Goal: Transaction & Acquisition: Purchase product/service

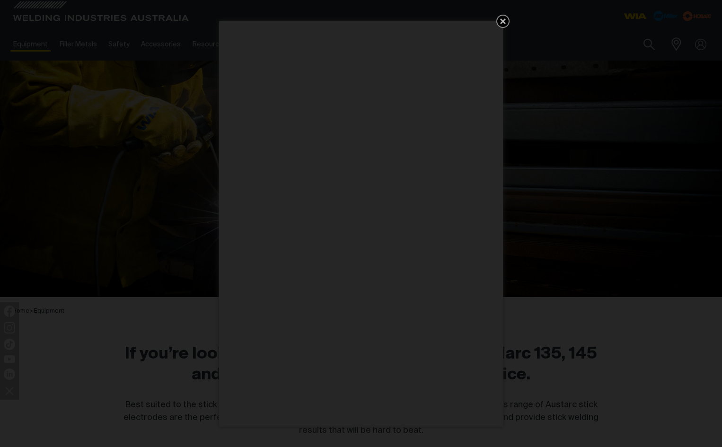
click at [501, 21] on icon "Get 5 WIA Welding Guides Free!" at bounding box center [502, 21] width 11 height 11
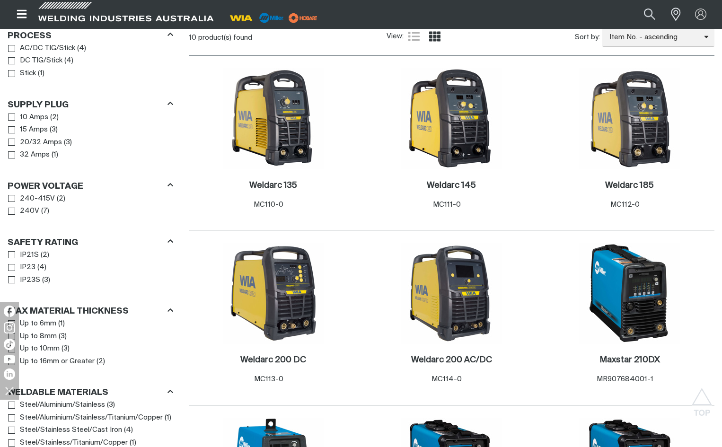
scroll to position [473, 0]
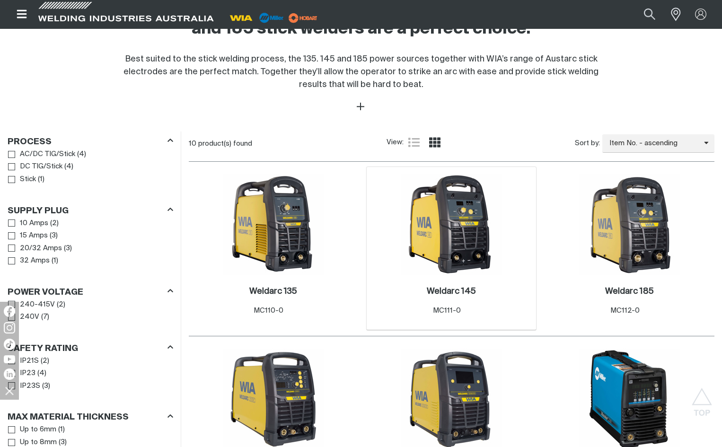
scroll to position [378, 0]
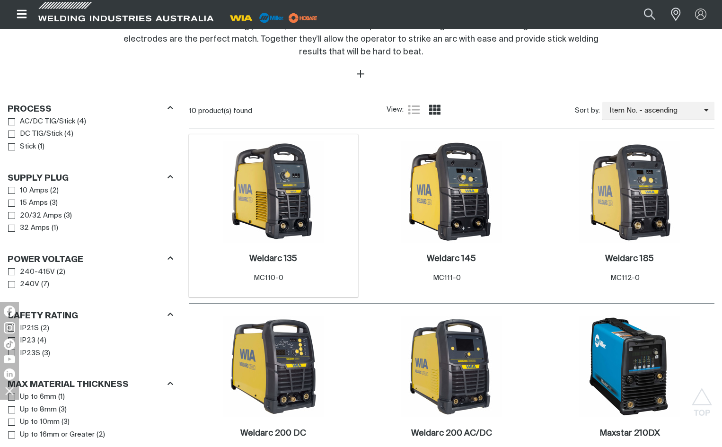
click at [288, 208] on img at bounding box center [273, 191] width 101 height 101
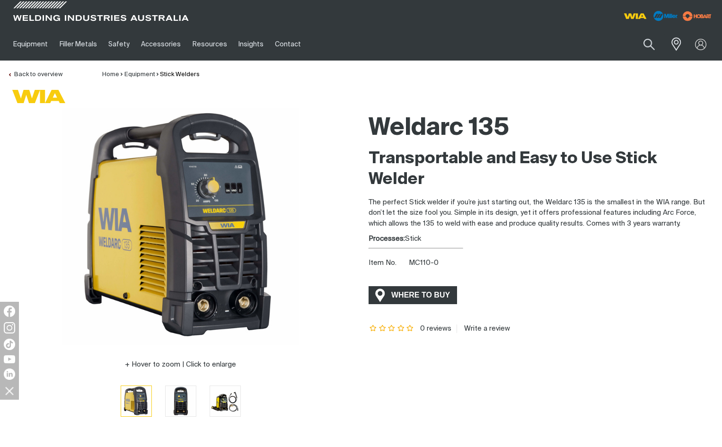
click at [413, 295] on span "WHERE TO BUY" at bounding box center [420, 295] width 71 height 15
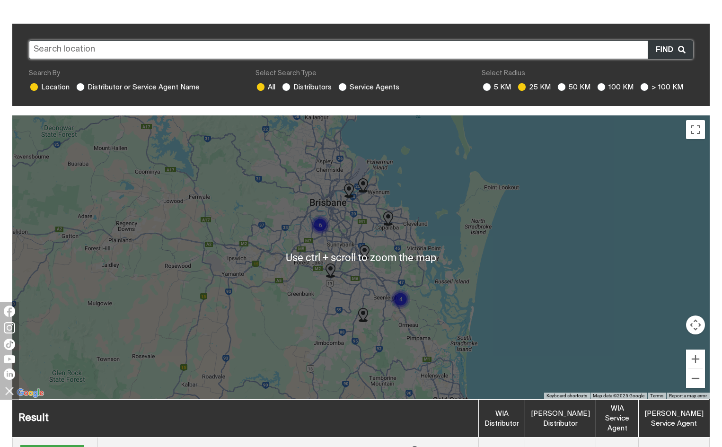
scroll to position [237, 0]
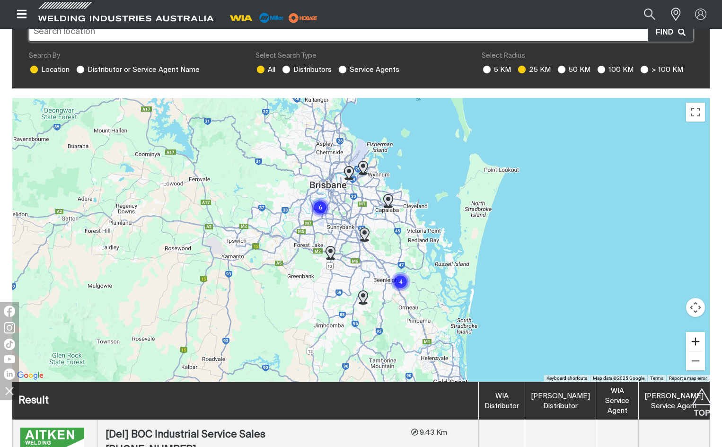
click at [694, 342] on button "Zoom in" at bounding box center [695, 341] width 19 height 19
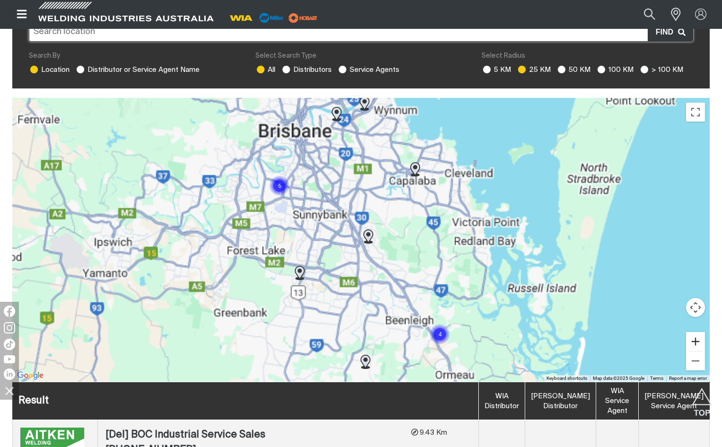
click at [694, 342] on button "Zoom in" at bounding box center [695, 341] width 19 height 19
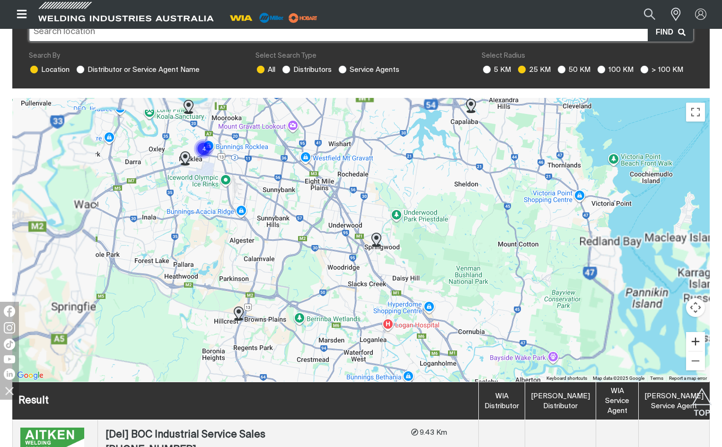
click at [694, 342] on button "Zoom in" at bounding box center [695, 341] width 19 height 19
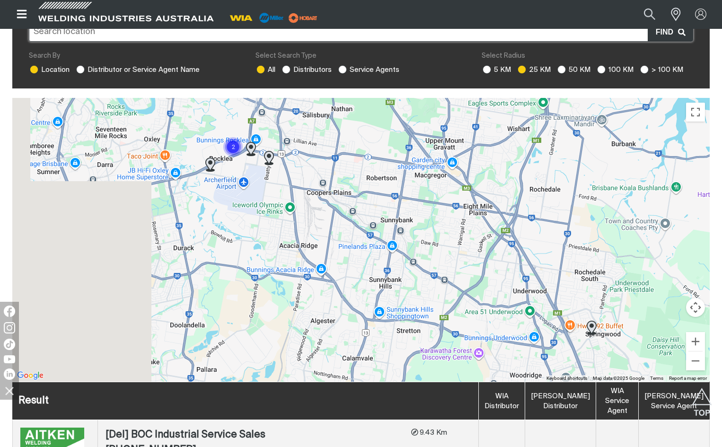
drag, startPoint x: 325, startPoint y: 199, endPoint x: 525, endPoint y: 281, distance: 216.0
click at [525, 281] on div at bounding box center [360, 240] width 697 height 284
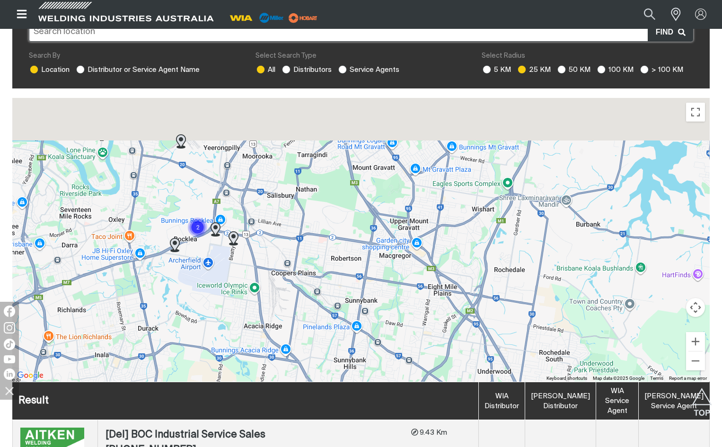
drag, startPoint x: 320, startPoint y: 184, endPoint x: 283, endPoint y: 265, distance: 89.2
click at [283, 265] on div at bounding box center [360, 240] width 697 height 284
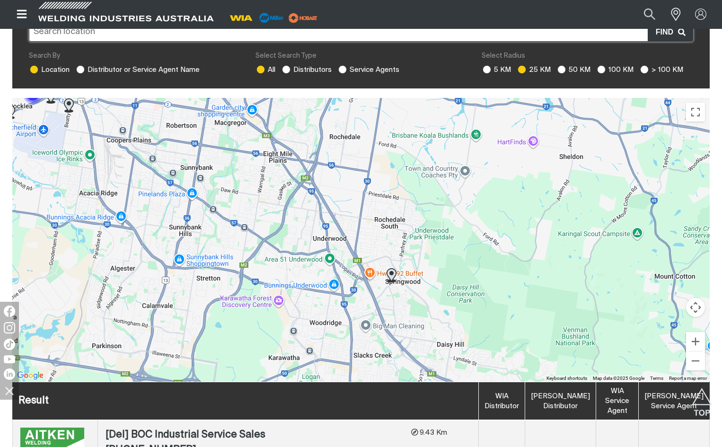
drag, startPoint x: 439, startPoint y: 260, endPoint x: 277, endPoint y: 132, distance: 206.7
click at [277, 132] on div at bounding box center [360, 240] width 697 height 284
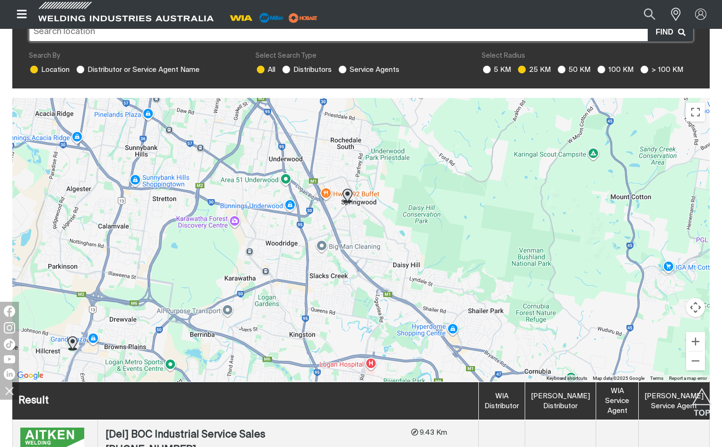
drag, startPoint x: 390, startPoint y: 241, endPoint x: 356, endPoint y: 164, distance: 84.5
click at [356, 164] on div at bounding box center [360, 240] width 697 height 284
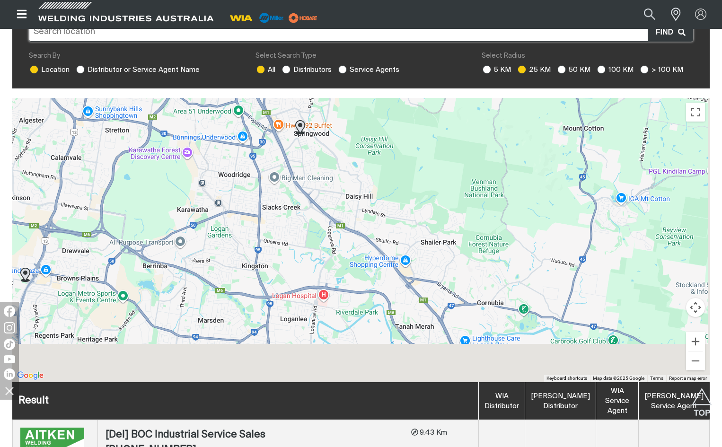
drag, startPoint x: 387, startPoint y: 185, endPoint x: 334, endPoint y: 112, distance: 90.7
click at [335, 114] on div at bounding box center [360, 240] width 697 height 284
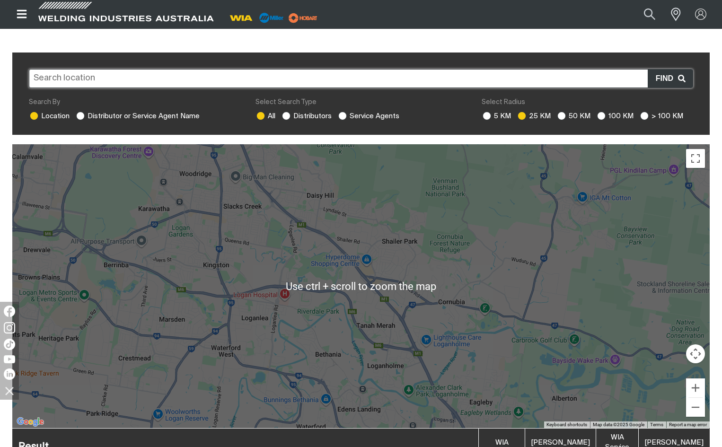
scroll to position [189, 0]
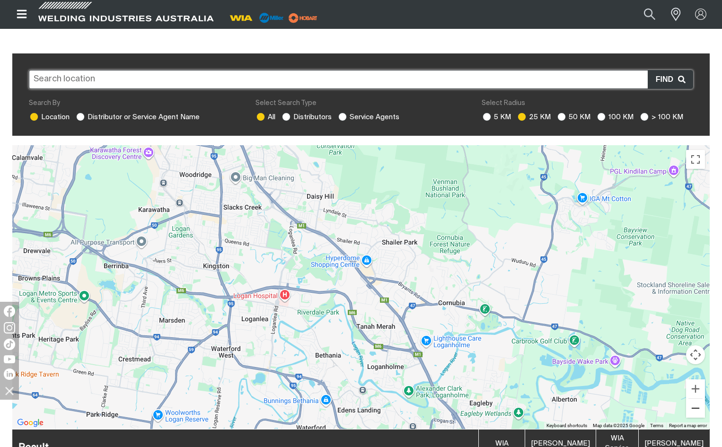
click at [691, 407] on button "Zoom out" at bounding box center [695, 408] width 19 height 19
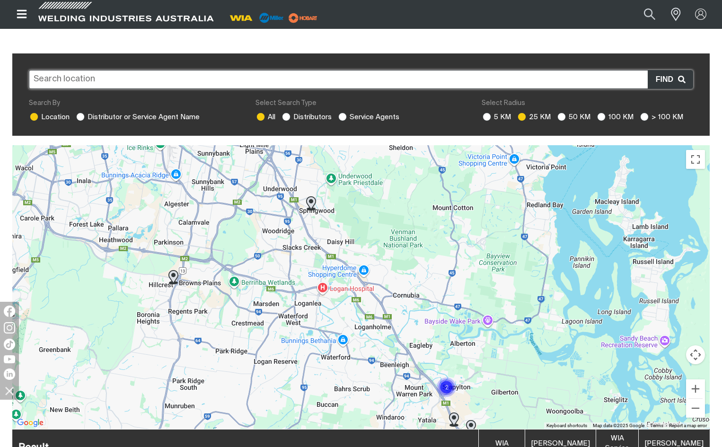
click at [444, 387] on img "Cluster of 2 markers" at bounding box center [446, 387] width 21 height 21
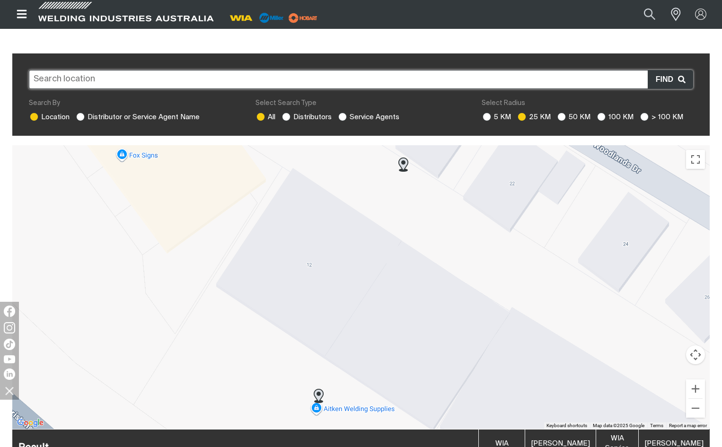
click at [316, 407] on div "To navigate, press the arrow keys." at bounding box center [360, 287] width 697 height 284
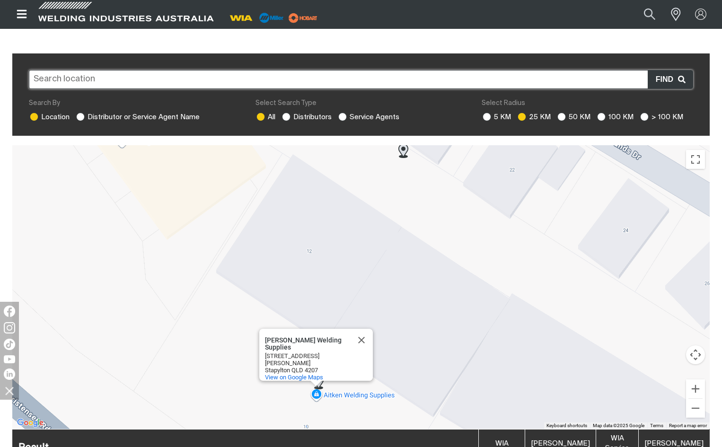
click at [306, 340] on div "[PERSON_NAME] Welding Supplies" at bounding box center [307, 344] width 85 height 14
click at [361, 396] on div "To navigate, press the arrow keys. [PERSON_NAME] Welding Supplies [PERSON_NAME]…" at bounding box center [360, 287] width 697 height 284
click at [293, 374] on span "View on Google Maps" at bounding box center [294, 377] width 58 height 7
